Goal: Task Accomplishment & Management: Manage account settings

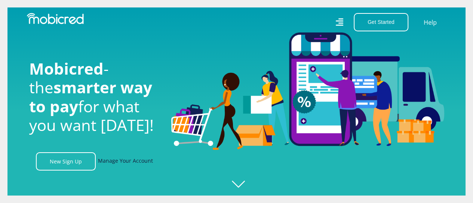
scroll to position [0, 533]
click at [115, 165] on link "Manage Your Account" at bounding box center [125, 162] width 55 height 18
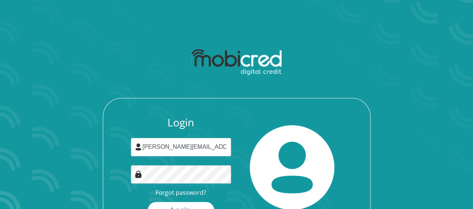
click at [191, 145] on input "Mr.gerhard.smith@gmail.com" at bounding box center [181, 147] width 100 height 18
click at [117, 165] on div "Login Mr.gerhard.smith@gmail.com Forgot password? Login" at bounding box center [236, 176] width 267 height 120
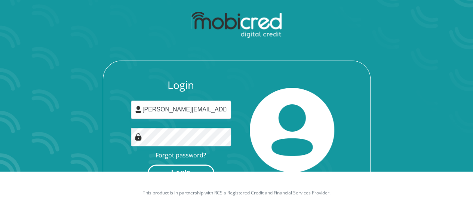
click at [171, 167] on button "Login" at bounding box center [181, 173] width 67 height 17
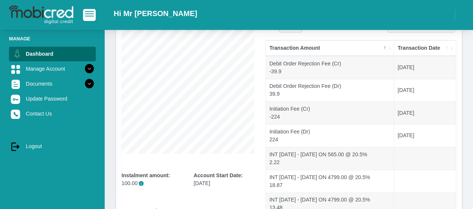
scroll to position [37, 0]
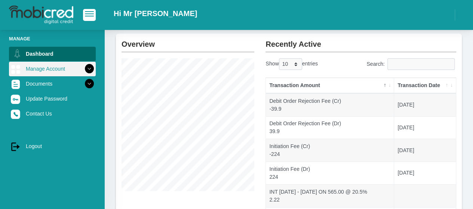
click at [52, 68] on link "Manage Account" at bounding box center [52, 69] width 87 height 14
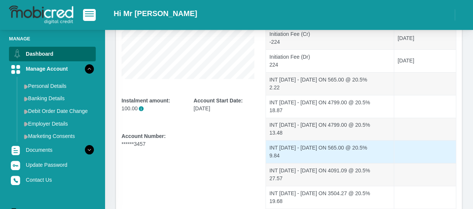
scroll to position [210, 0]
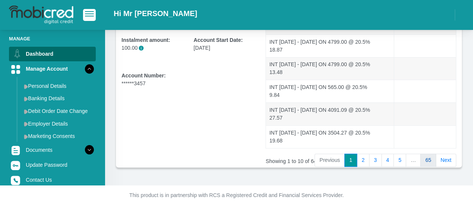
click at [432, 157] on link "65" at bounding box center [428, 160] width 16 height 13
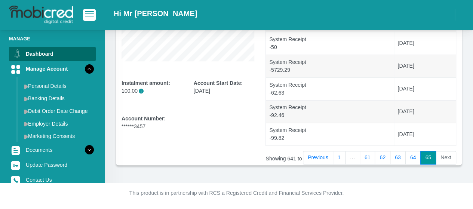
scroll to position [165, 0]
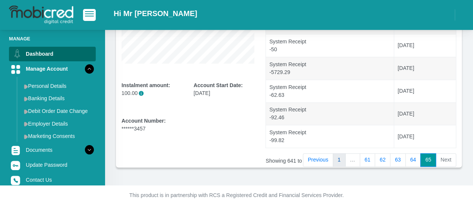
click at [343, 158] on link "1" at bounding box center [339, 159] width 13 height 13
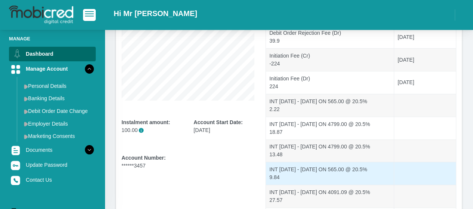
scroll to position [165, 0]
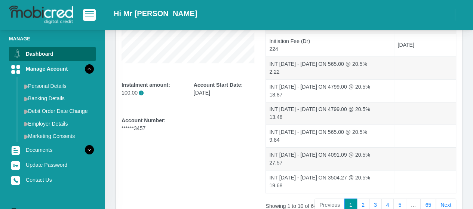
click at [426, 202] on link "65" at bounding box center [428, 205] width 16 height 13
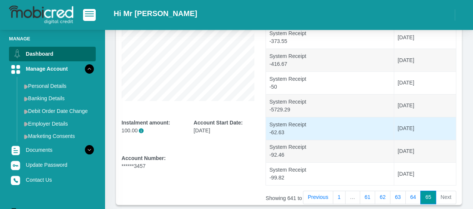
scroll to position [165, 0]
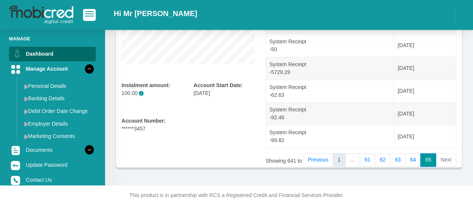
click at [342, 159] on link "1" at bounding box center [339, 159] width 13 height 13
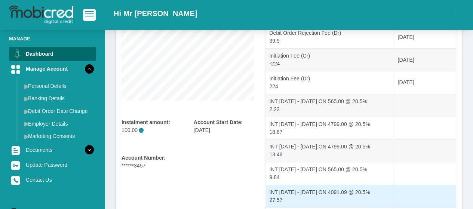
scroll to position [53, 0]
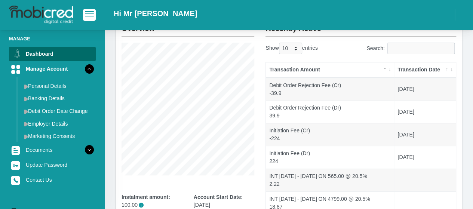
click at [405, 67] on th "Transaction Date" at bounding box center [425, 70] width 62 height 16
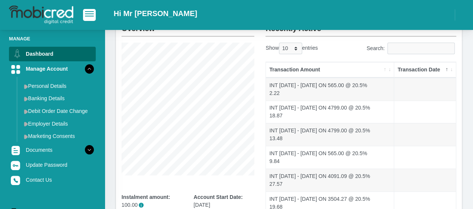
click at [405, 68] on th "Transaction Date" at bounding box center [425, 70] width 62 height 16
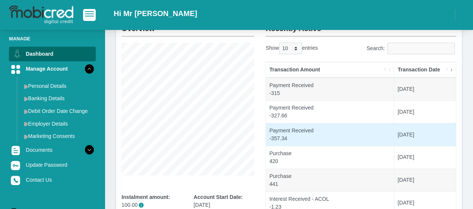
scroll to position [16, 0]
